Goal: Task Accomplishment & Management: Manage account settings

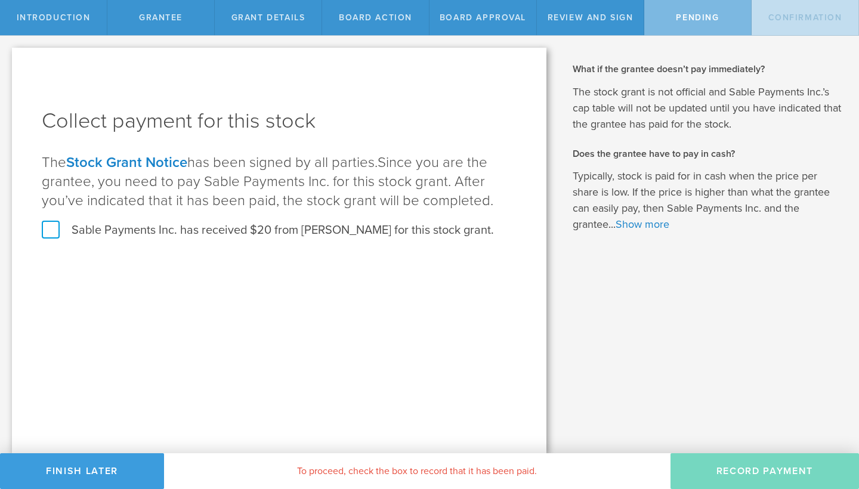
click at [51, 230] on label "Sable Payments Inc. has received $20 from [PERSON_NAME] for this stock grant." at bounding box center [268, 231] width 452 height 16
click at [0, 0] on input "Sable Payments Inc. has received $20 from [PERSON_NAME] for this stock grant." at bounding box center [0, 0] width 0 height 0
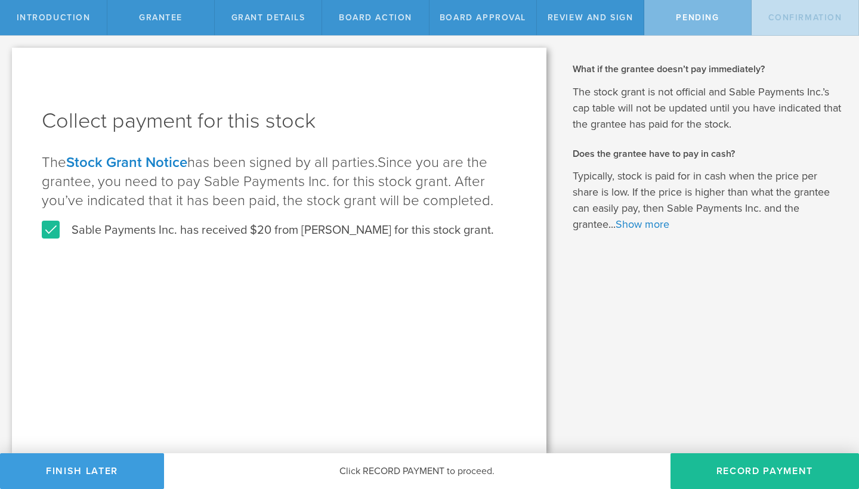
drag, startPoint x: 341, startPoint y: 288, endPoint x: 354, endPoint y: 298, distance: 16.5
click at [342, 288] on div "Collect payment for this stock The Stock Grant Notice has been signed by all pa…" at bounding box center [279, 251] width 535 height 406
click at [778, 465] on button "Record Payment" at bounding box center [765, 472] width 189 height 36
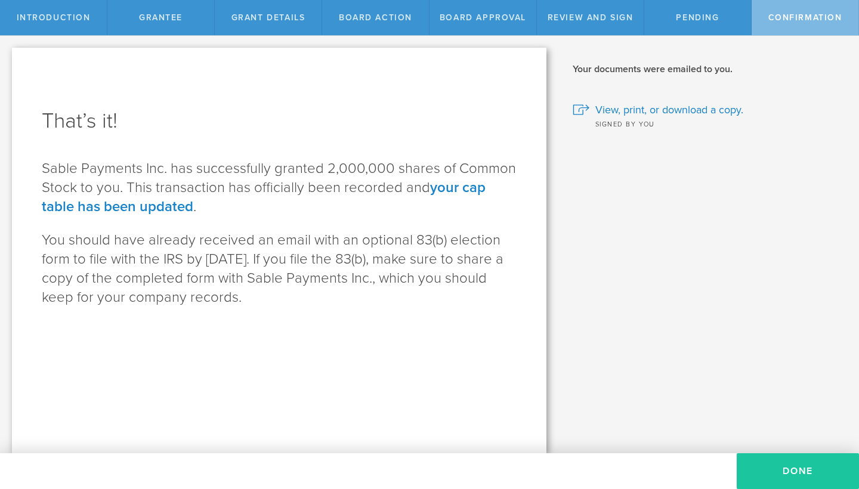
click at [796, 471] on button "Done" at bounding box center [798, 472] width 122 height 36
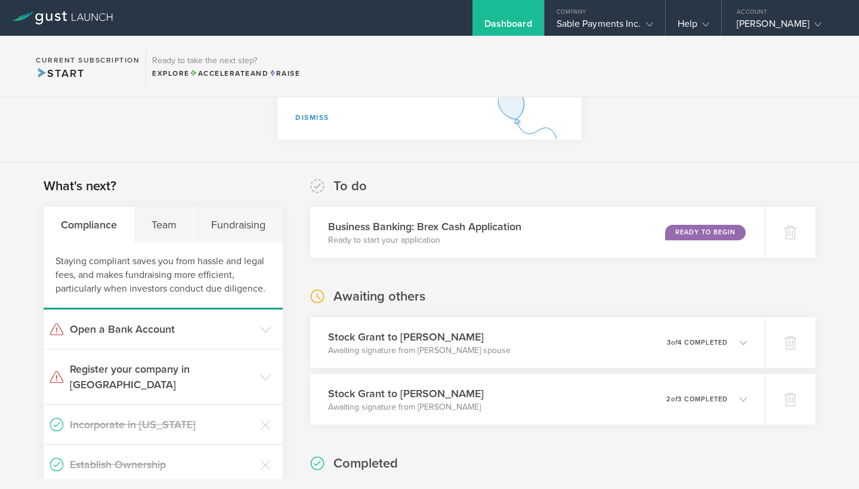
scroll to position [133, 0]
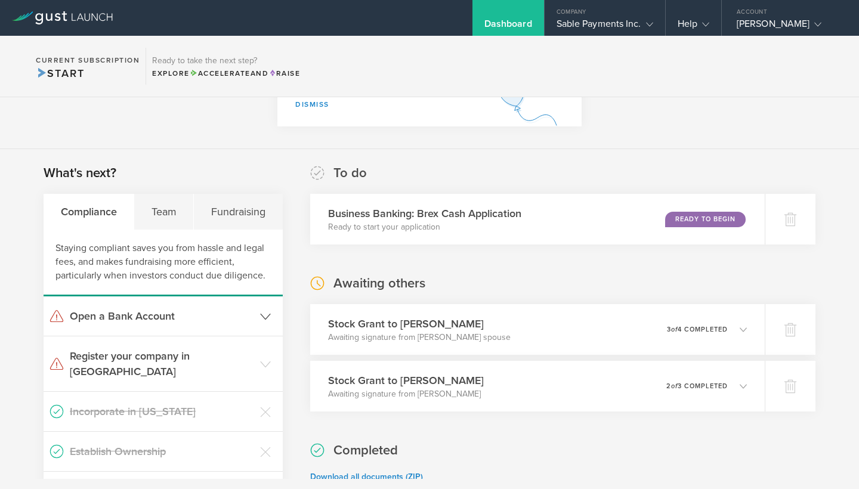
click at [270, 314] on polyline at bounding box center [266, 316] width 10 height 5
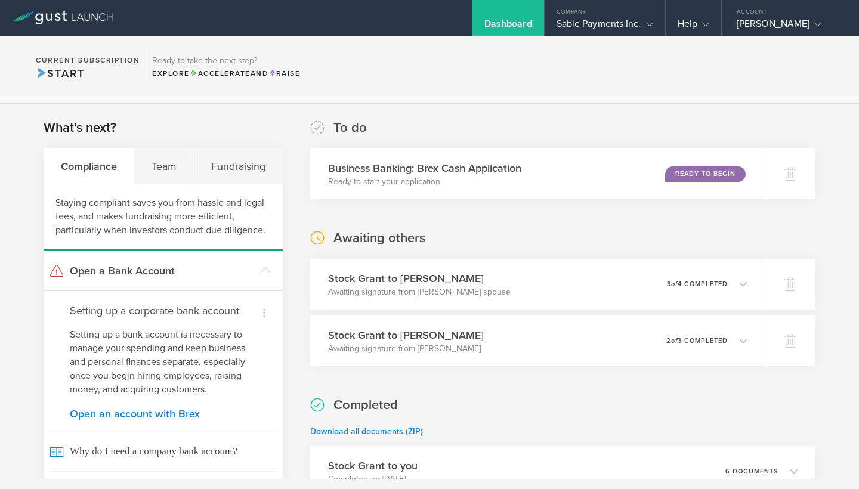
scroll to position [179, 0]
click at [704, 171] on div "Ready to Begin" at bounding box center [708, 173] width 82 height 16
